Goal: Check status: Check status

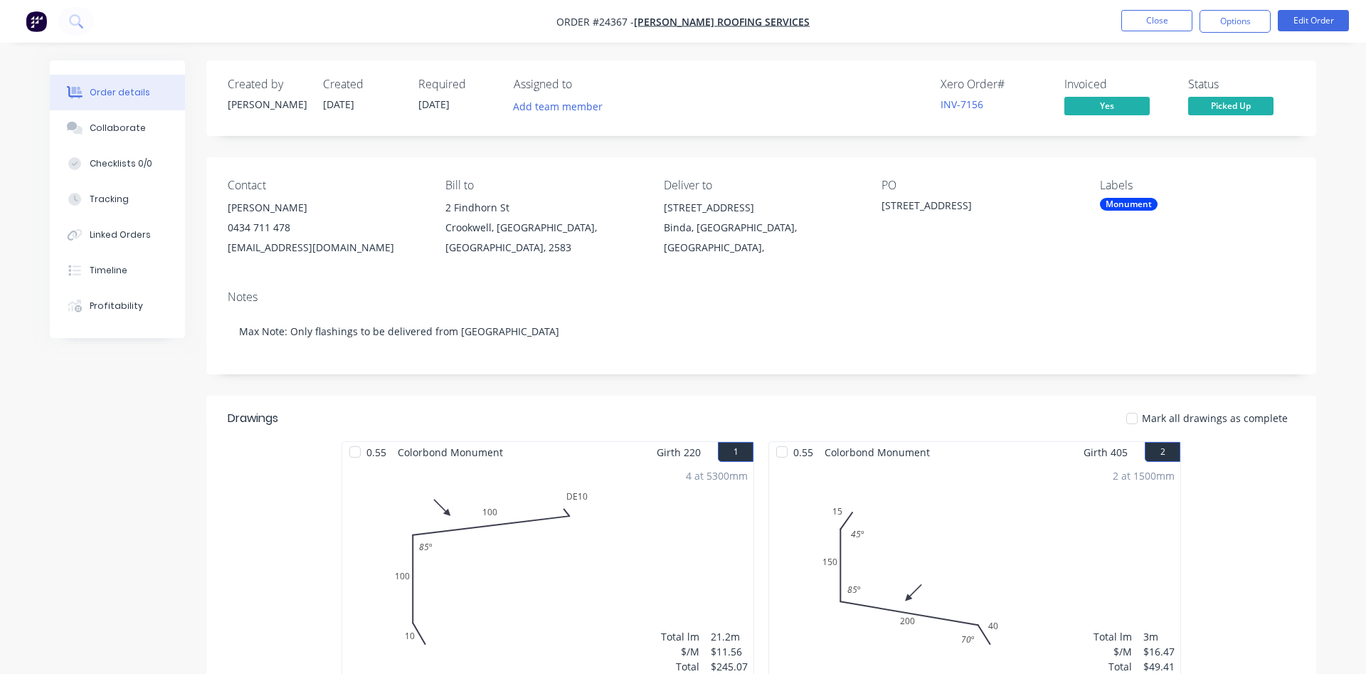
scroll to position [2250, 0]
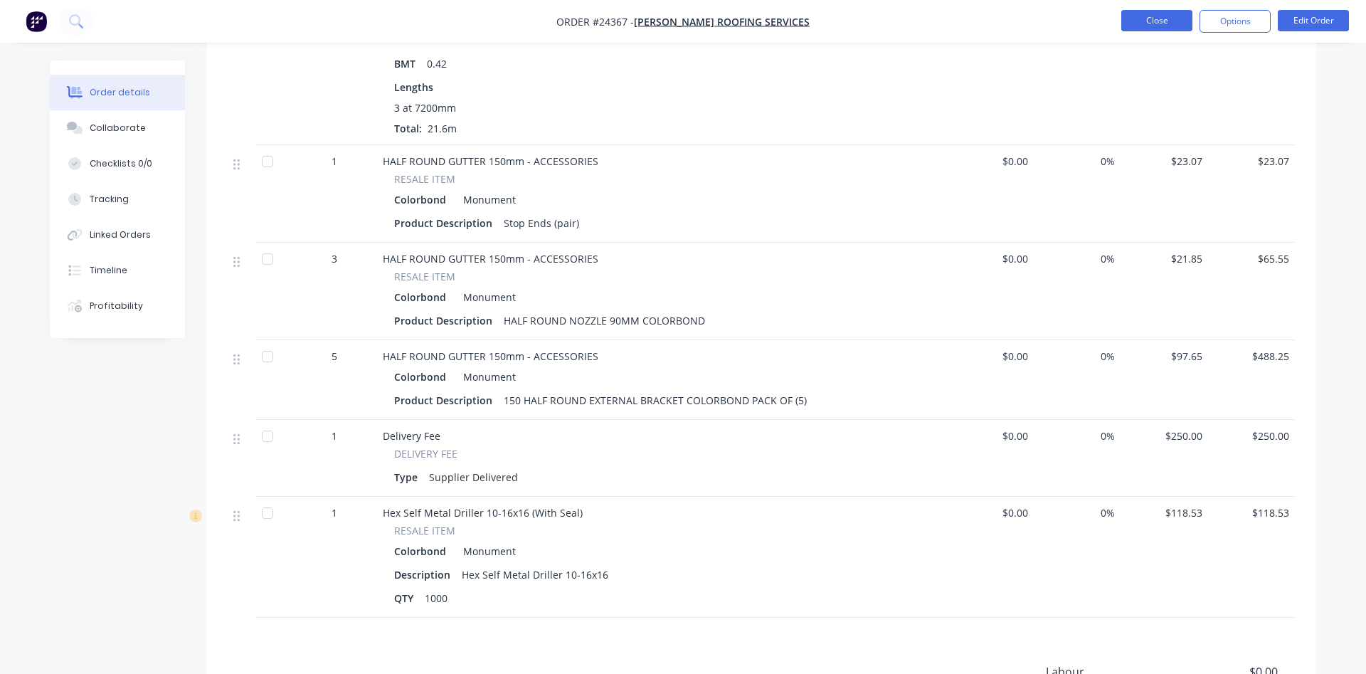
click at [1157, 24] on button "Close" at bounding box center [1157, 20] width 71 height 21
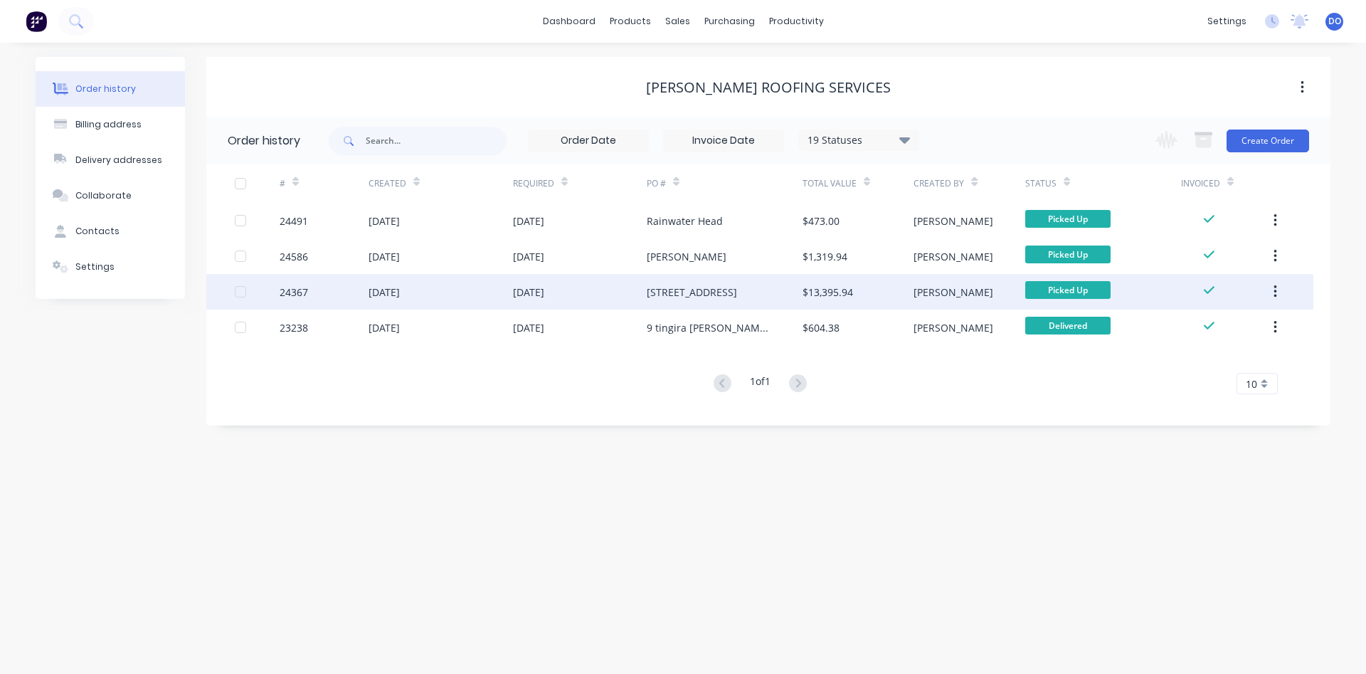
click at [525, 291] on div "[DATE]" at bounding box center [528, 292] width 31 height 15
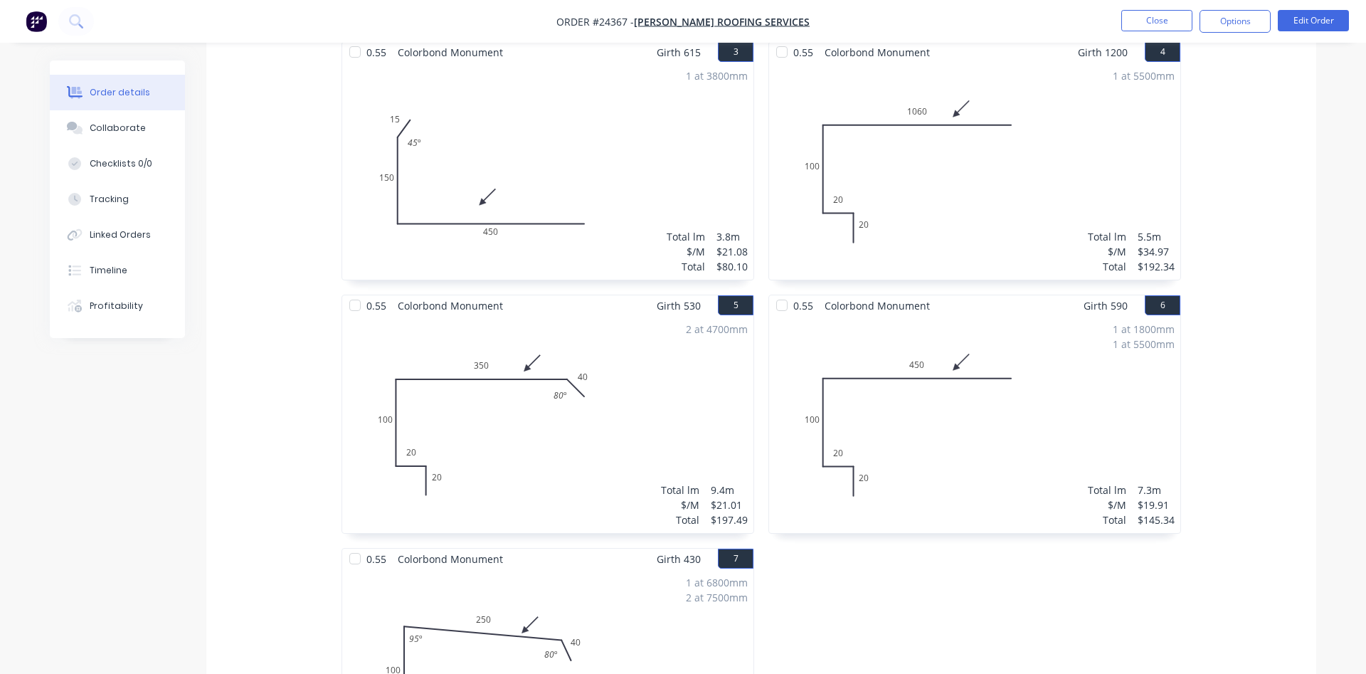
scroll to position [363, 0]
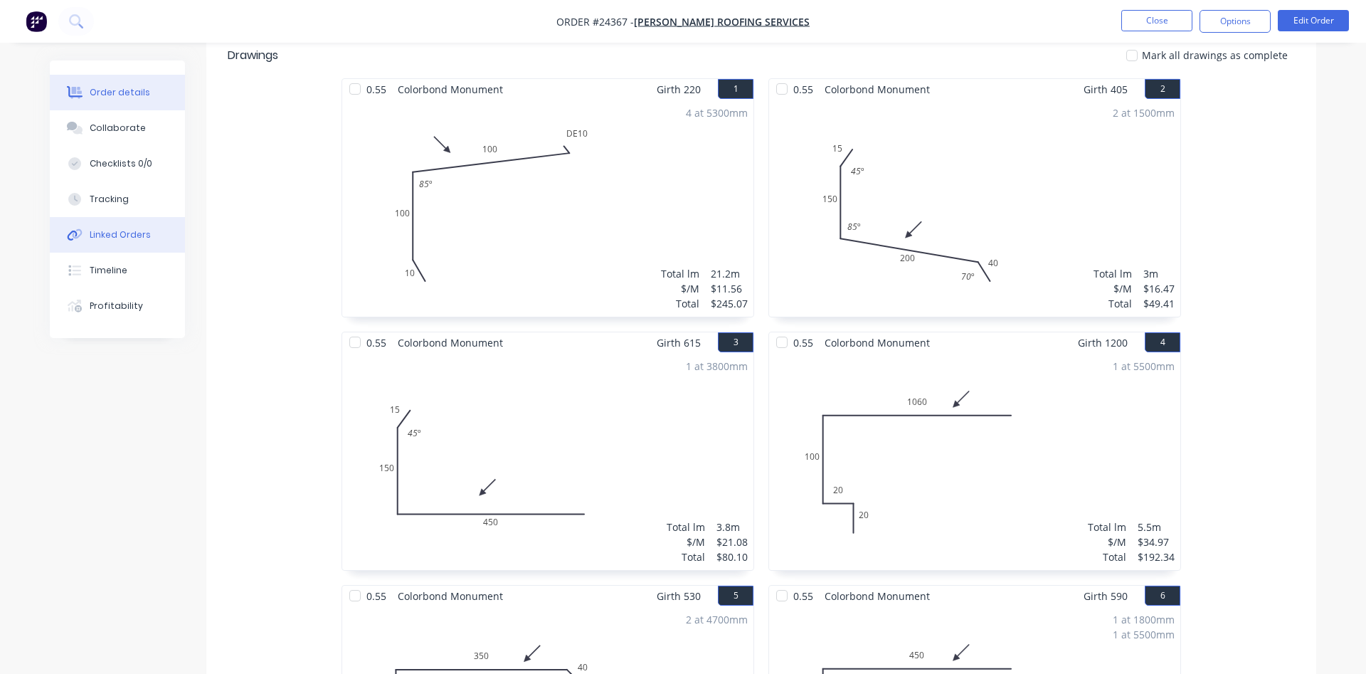
click at [114, 236] on div "Linked Orders" at bounding box center [120, 234] width 61 height 13
